Goal: Task Accomplishment & Management: Use online tool/utility

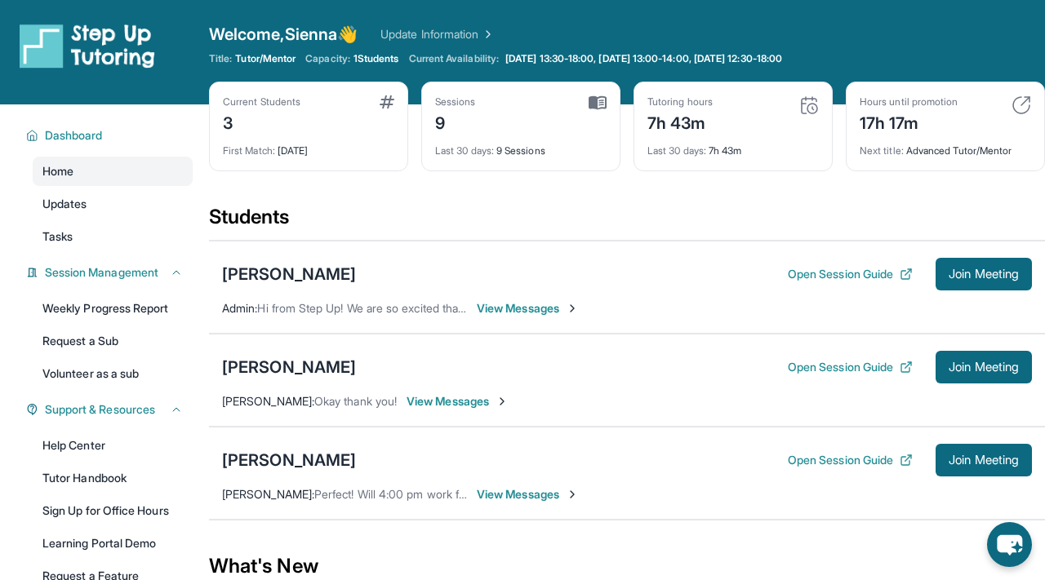
scroll to position [76, 0]
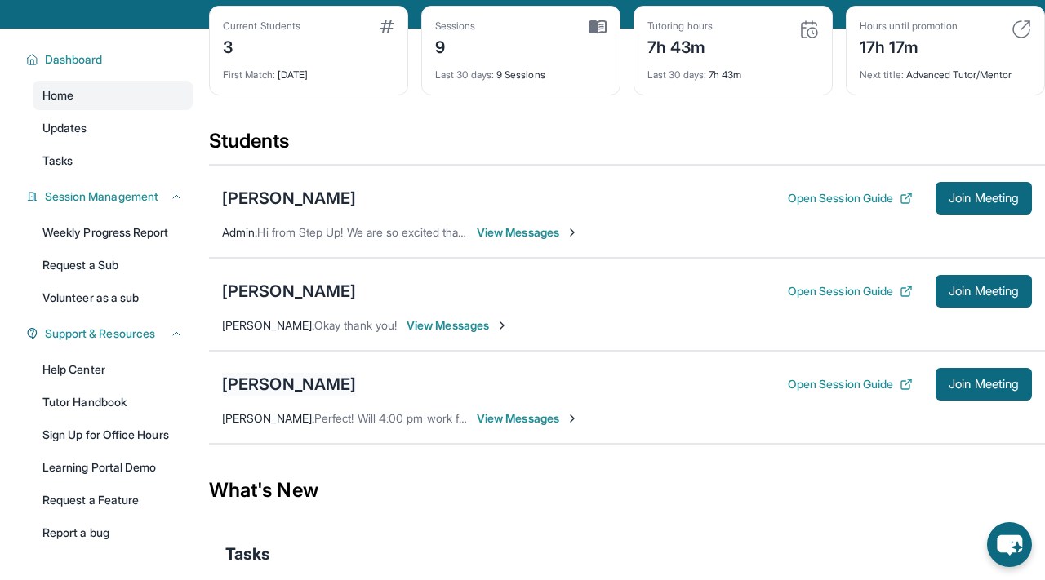
click at [276, 383] on div "[PERSON_NAME]" at bounding box center [289, 384] width 134 height 23
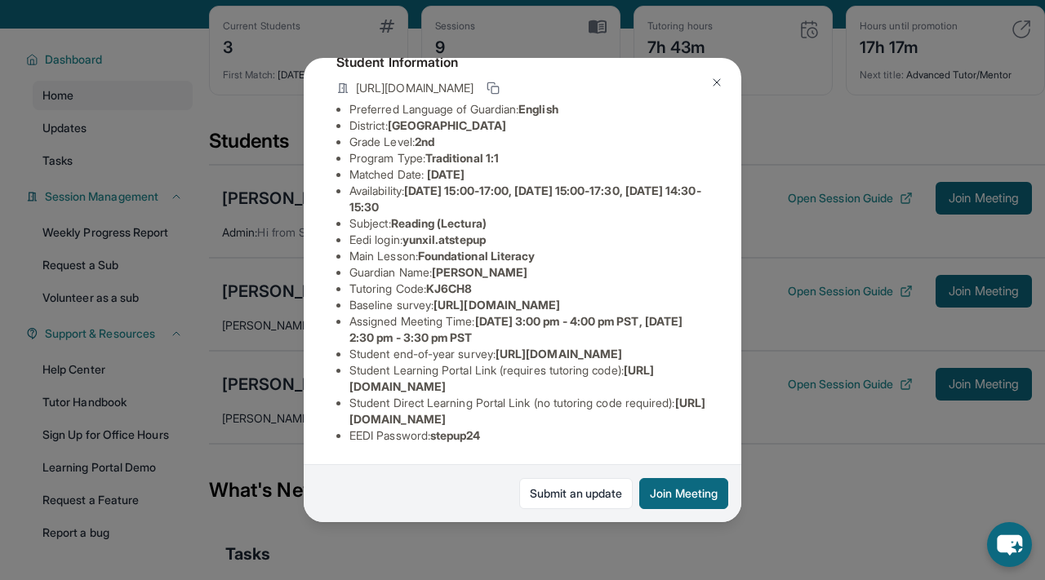
scroll to position [162, 0]
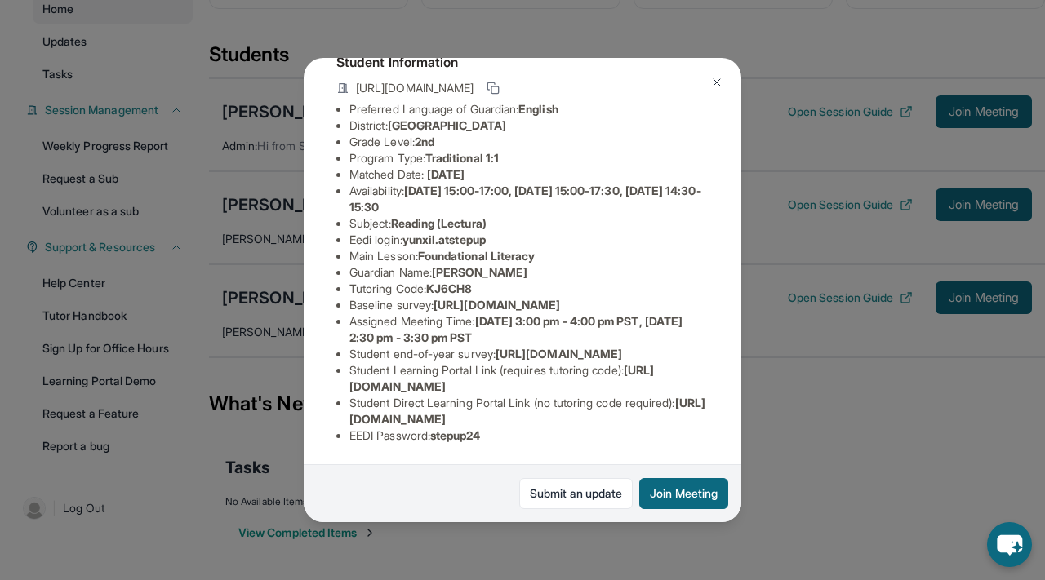
click at [720, 81] on img at bounding box center [716, 82] width 13 height 13
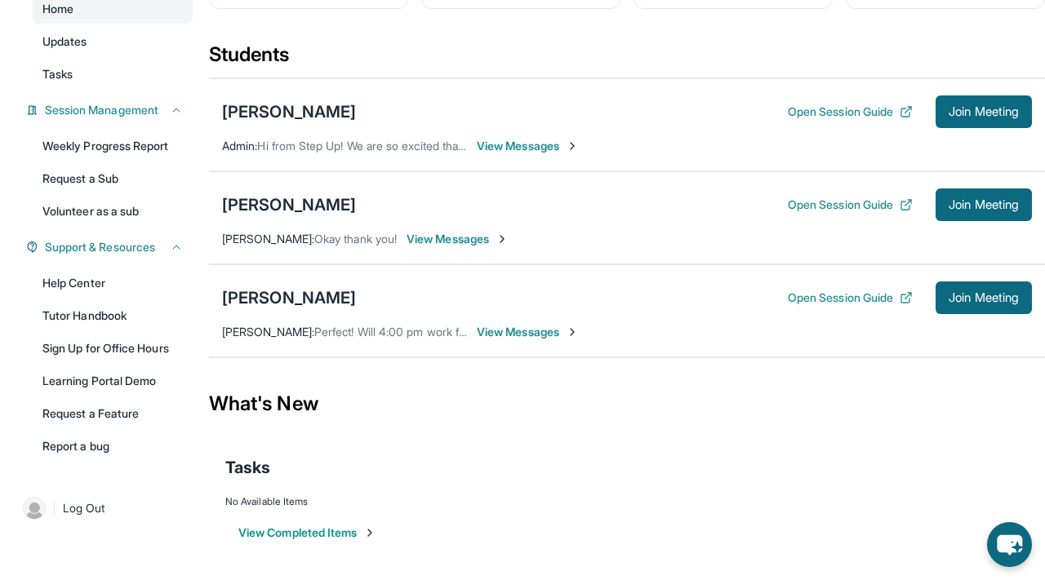
scroll to position [0, 0]
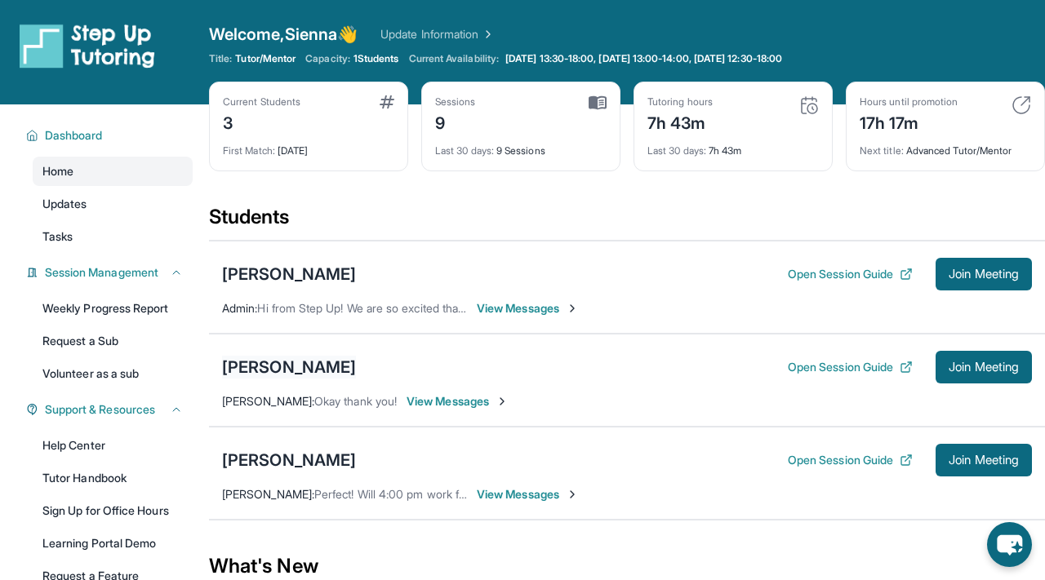
click at [294, 360] on div "[PERSON_NAME]" at bounding box center [289, 367] width 134 height 23
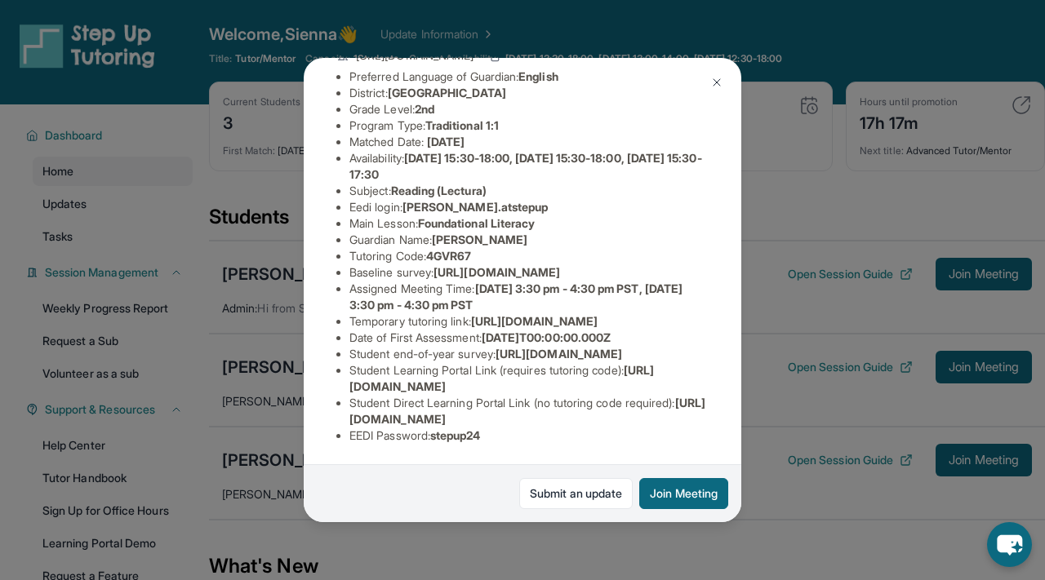
scroll to position [287, 8]
click at [712, 83] on img at bounding box center [716, 82] width 13 height 13
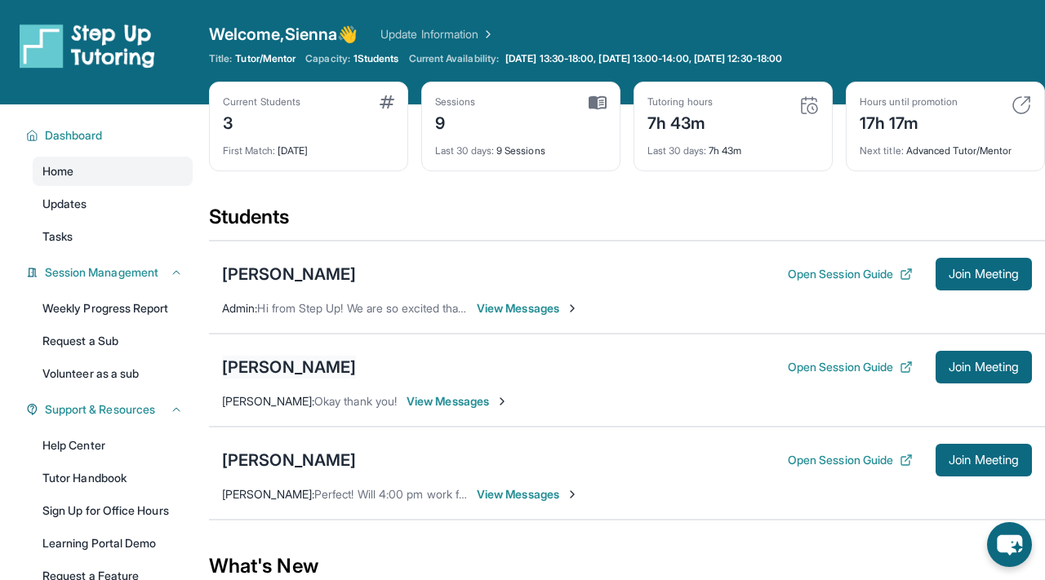
click at [308, 368] on div "[PERSON_NAME]" at bounding box center [289, 367] width 134 height 23
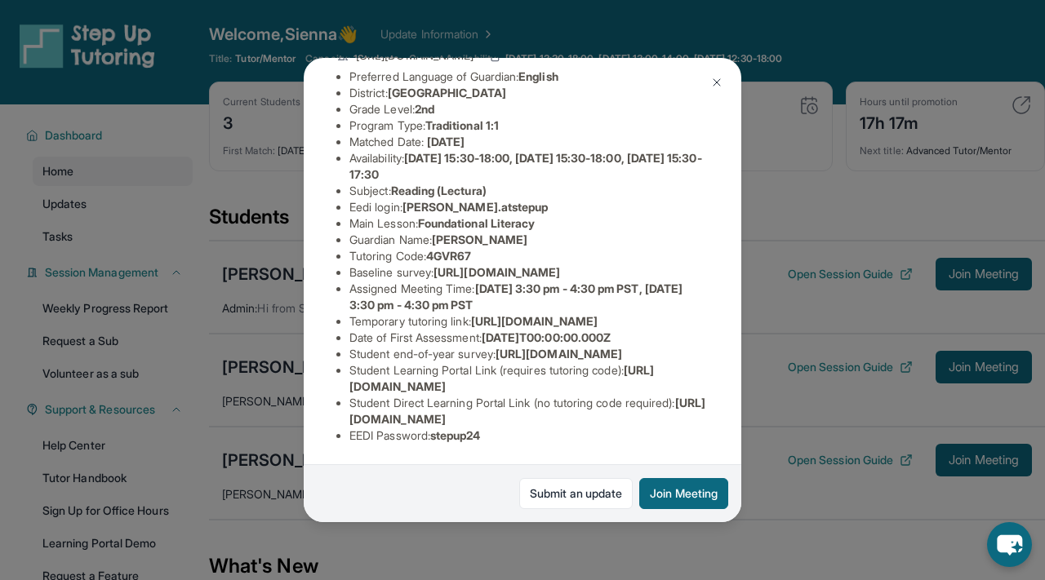
scroll to position [287, 0]
click at [725, 69] on button at bounding box center [716, 82] width 33 height 33
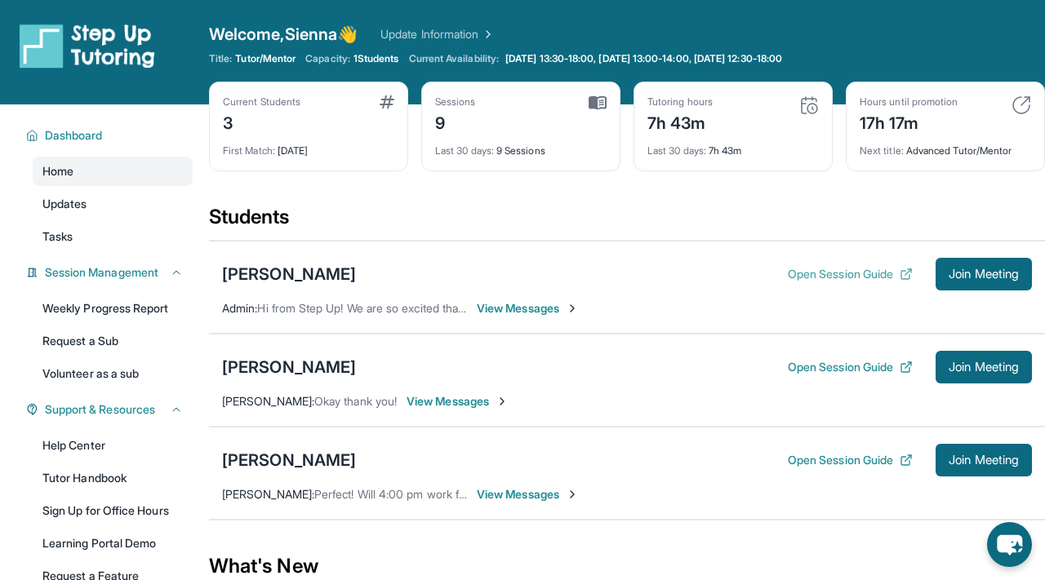
click at [840, 268] on button "Open Session Guide" at bounding box center [850, 274] width 125 height 16
click at [322, 362] on div "[PERSON_NAME]" at bounding box center [289, 367] width 134 height 23
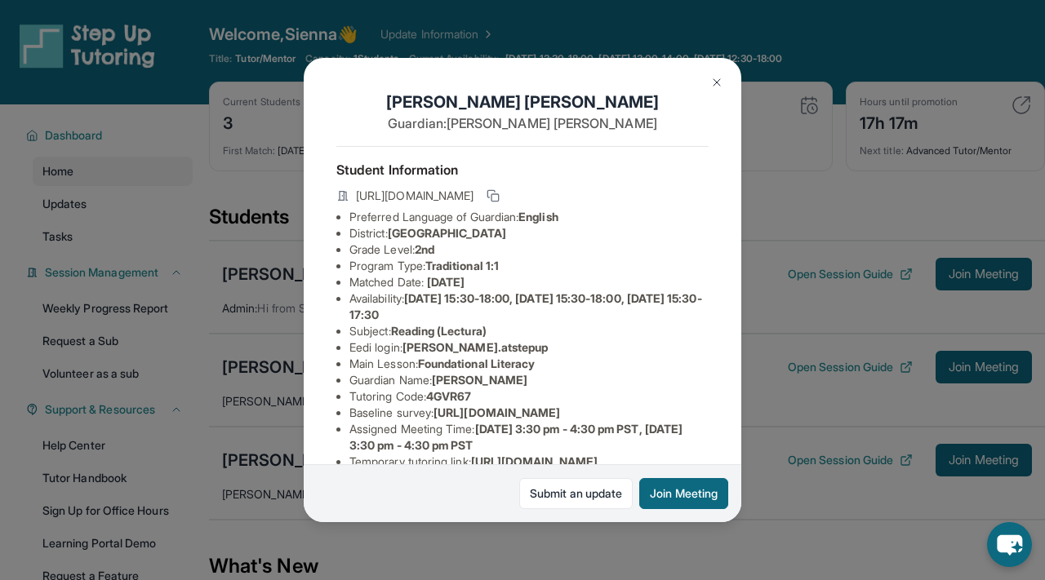
click at [708, 62] on div "Marceline Navarro Guardian: Mitchiko Navarro Student Information https://studen…" at bounding box center [522, 290] width 437 height 464
click at [721, 85] on img at bounding box center [716, 82] width 13 height 13
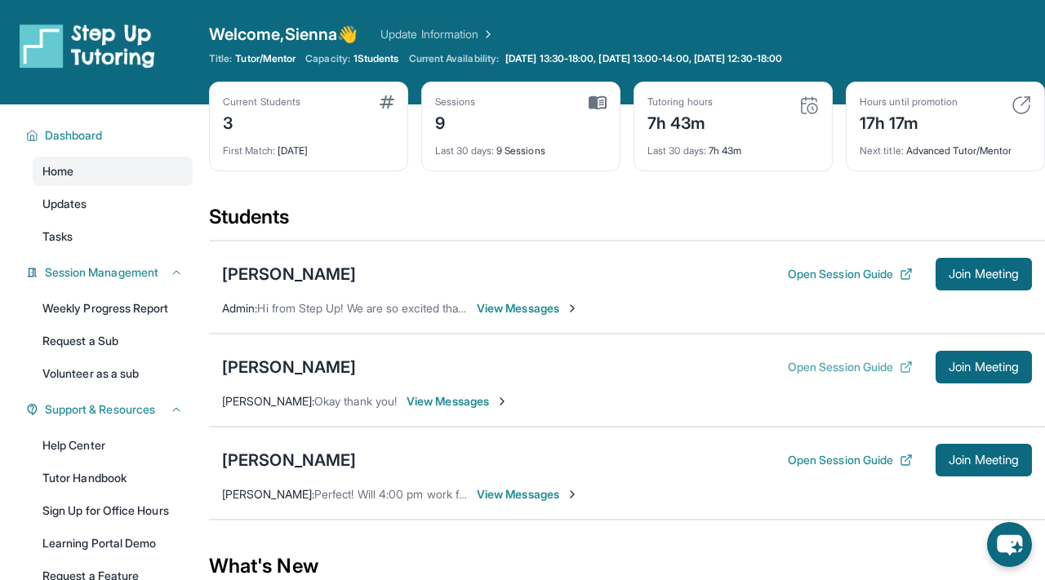
click at [829, 362] on button "Open Session Guide" at bounding box center [850, 367] width 125 height 16
